Goal: Task Accomplishment & Management: Use online tool/utility

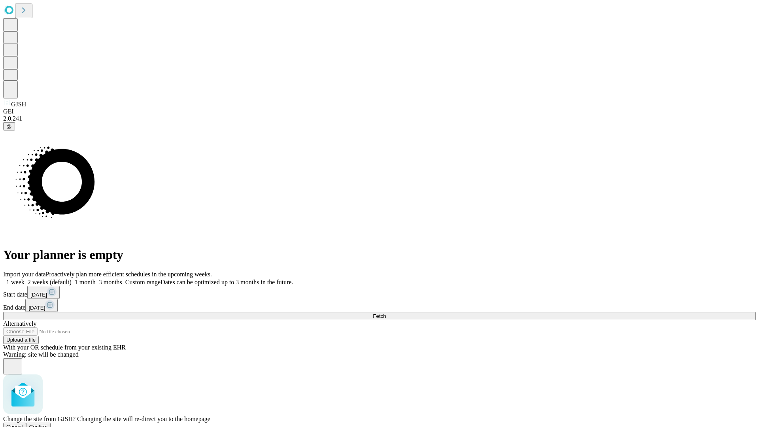
click at [48, 424] on span "Confirm" at bounding box center [38, 427] width 19 height 6
click at [96, 279] on label "1 month" at bounding box center [84, 282] width 24 height 7
click at [386, 313] on span "Fetch" at bounding box center [379, 316] width 13 height 6
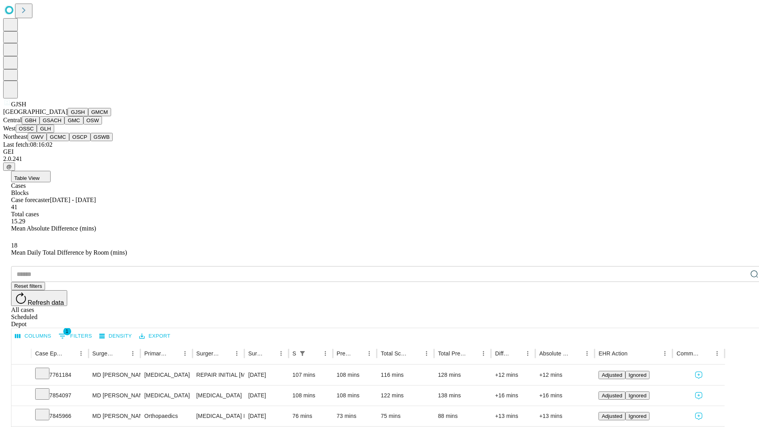
click at [88, 116] on button "GMCM" at bounding box center [99, 112] width 23 height 8
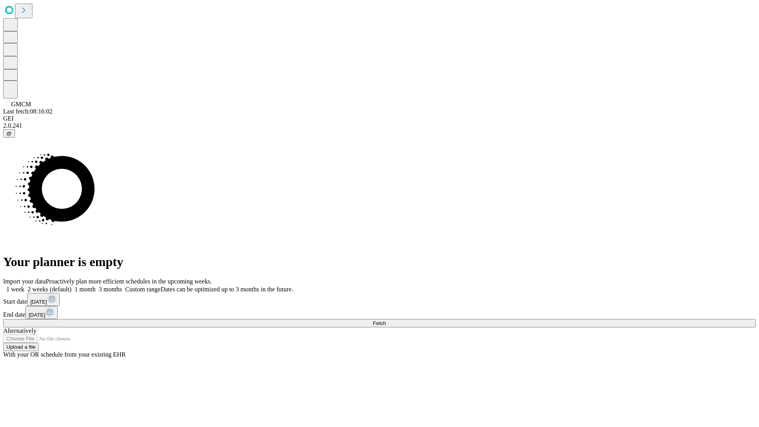
click at [96, 286] on label "1 month" at bounding box center [84, 289] width 24 height 7
click at [386, 320] on span "Fetch" at bounding box center [379, 323] width 13 height 6
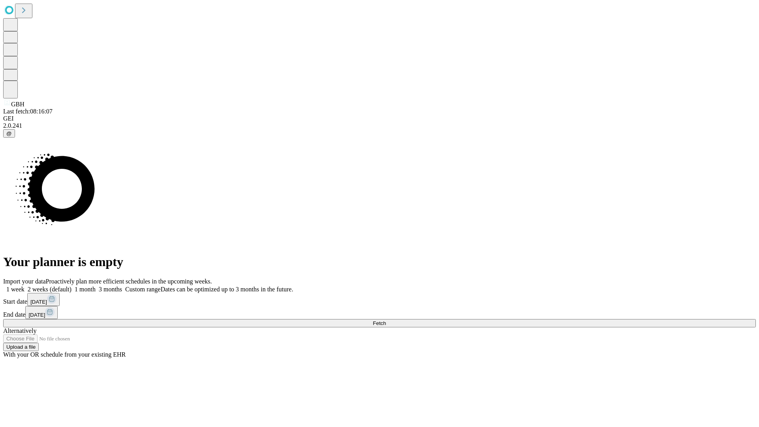
click at [96, 286] on label "1 month" at bounding box center [84, 289] width 24 height 7
click at [386, 320] on span "Fetch" at bounding box center [379, 323] width 13 height 6
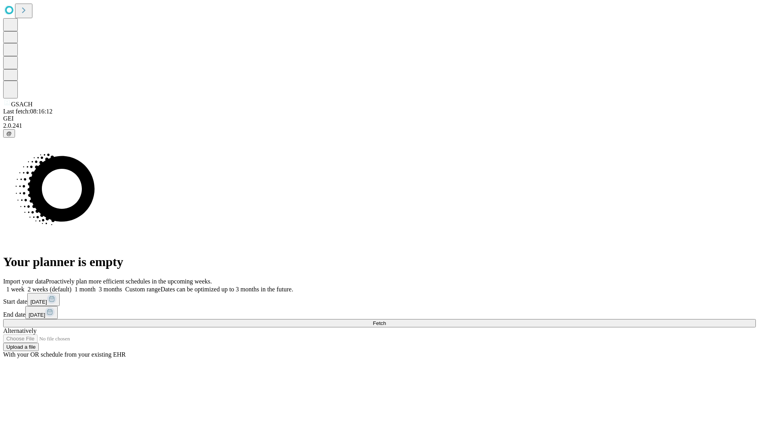
click at [96, 286] on label "1 month" at bounding box center [84, 289] width 24 height 7
click at [386, 320] on span "Fetch" at bounding box center [379, 323] width 13 height 6
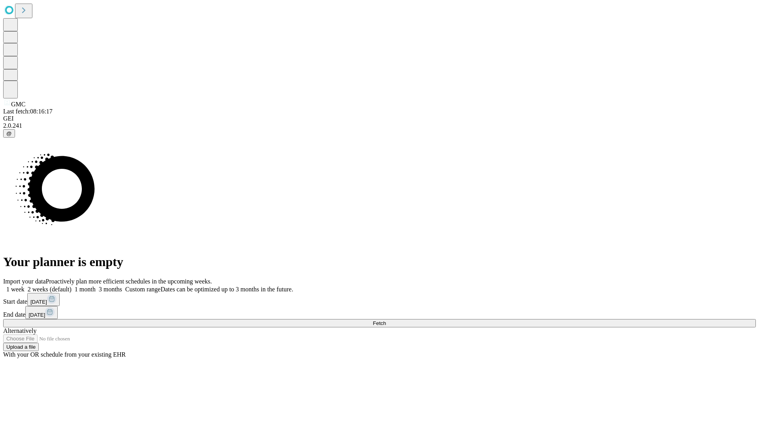
click at [96, 286] on label "1 month" at bounding box center [84, 289] width 24 height 7
click at [386, 320] on span "Fetch" at bounding box center [379, 323] width 13 height 6
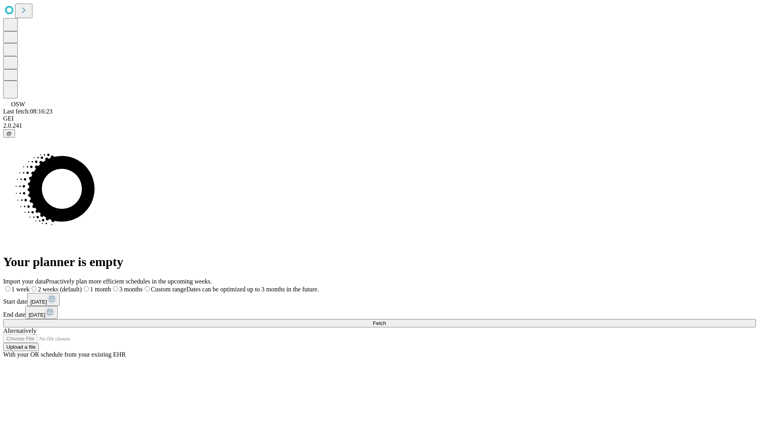
click at [111, 286] on label "1 month" at bounding box center [96, 289] width 29 height 7
click at [386, 320] on span "Fetch" at bounding box center [379, 323] width 13 height 6
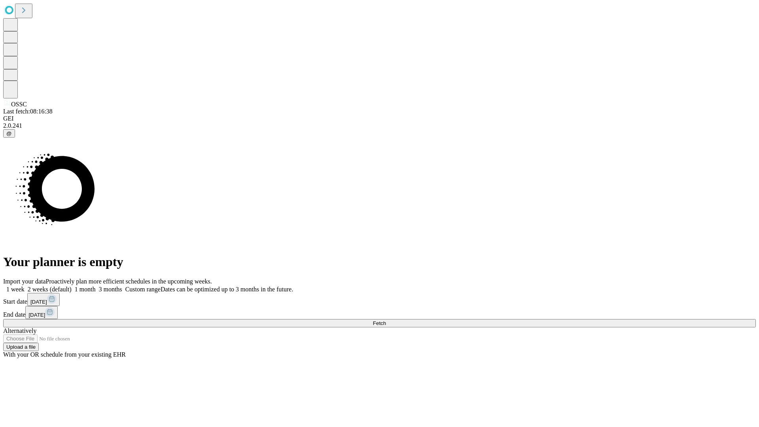
click at [96, 286] on label "1 month" at bounding box center [84, 289] width 24 height 7
click at [386, 320] on span "Fetch" at bounding box center [379, 323] width 13 height 6
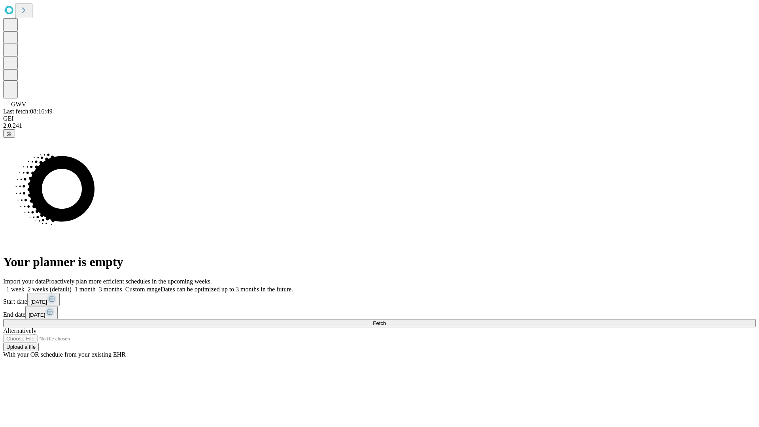
click at [96, 286] on label "1 month" at bounding box center [84, 289] width 24 height 7
click at [386, 320] on span "Fetch" at bounding box center [379, 323] width 13 height 6
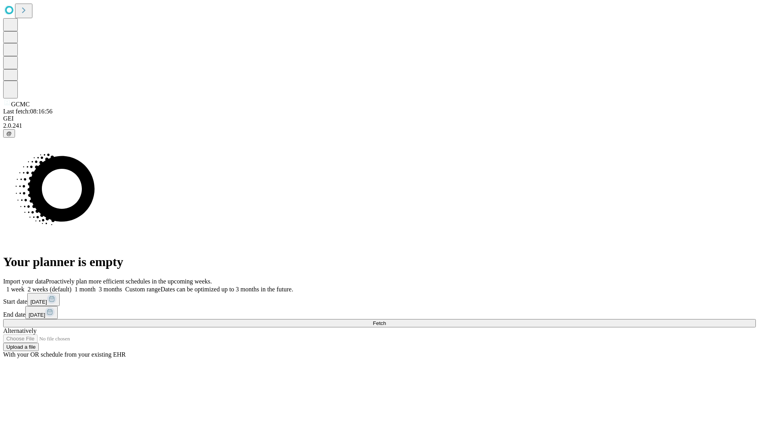
click at [96, 286] on label "1 month" at bounding box center [84, 289] width 24 height 7
click at [386, 320] on span "Fetch" at bounding box center [379, 323] width 13 height 6
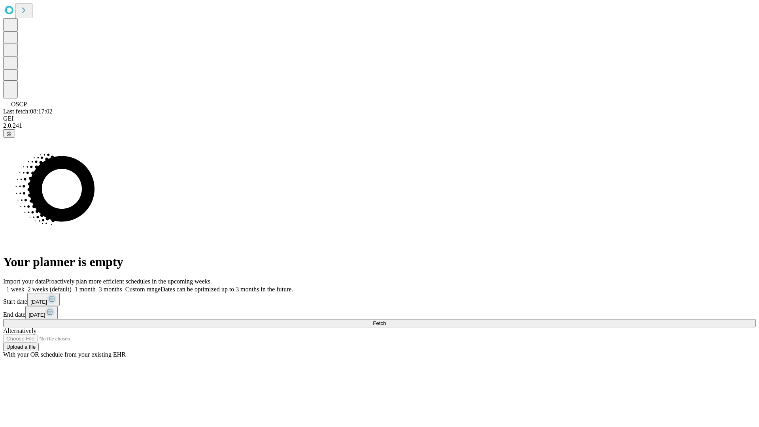
click at [96, 286] on label "1 month" at bounding box center [84, 289] width 24 height 7
click at [386, 320] on span "Fetch" at bounding box center [379, 323] width 13 height 6
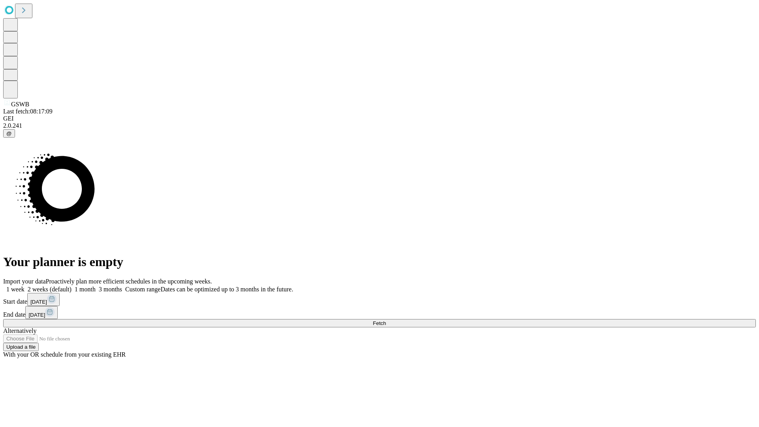
click at [96, 286] on label "1 month" at bounding box center [84, 289] width 24 height 7
click at [386, 320] on span "Fetch" at bounding box center [379, 323] width 13 height 6
